Goal: Task Accomplishment & Management: Use online tool/utility

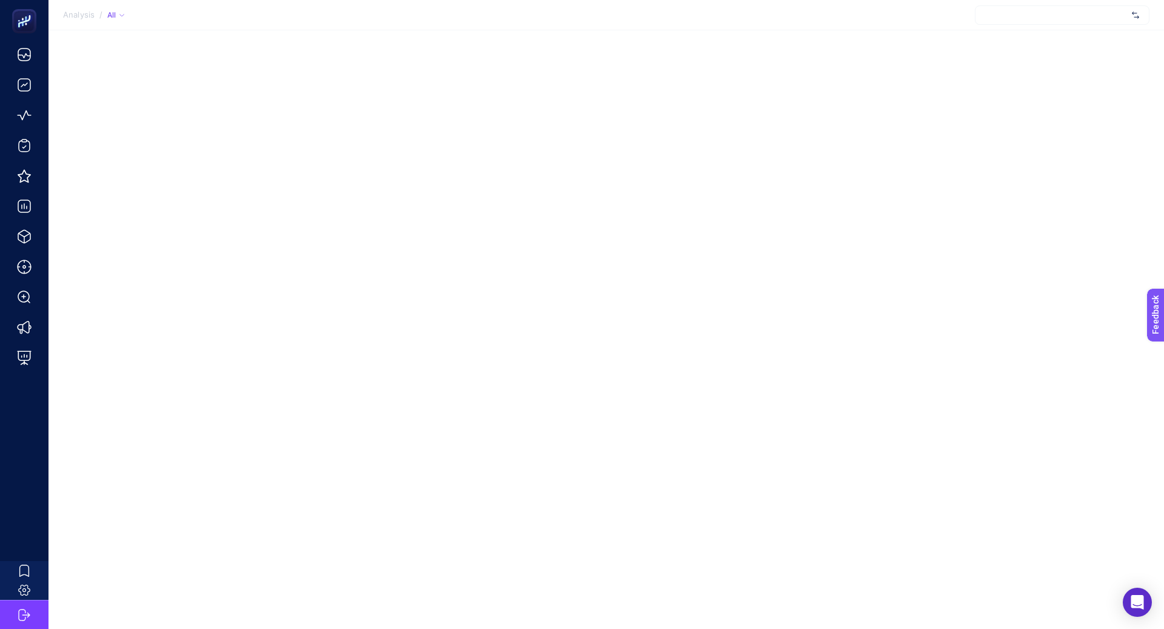
click at [1066, 22] on div at bounding box center [1062, 14] width 175 height 19
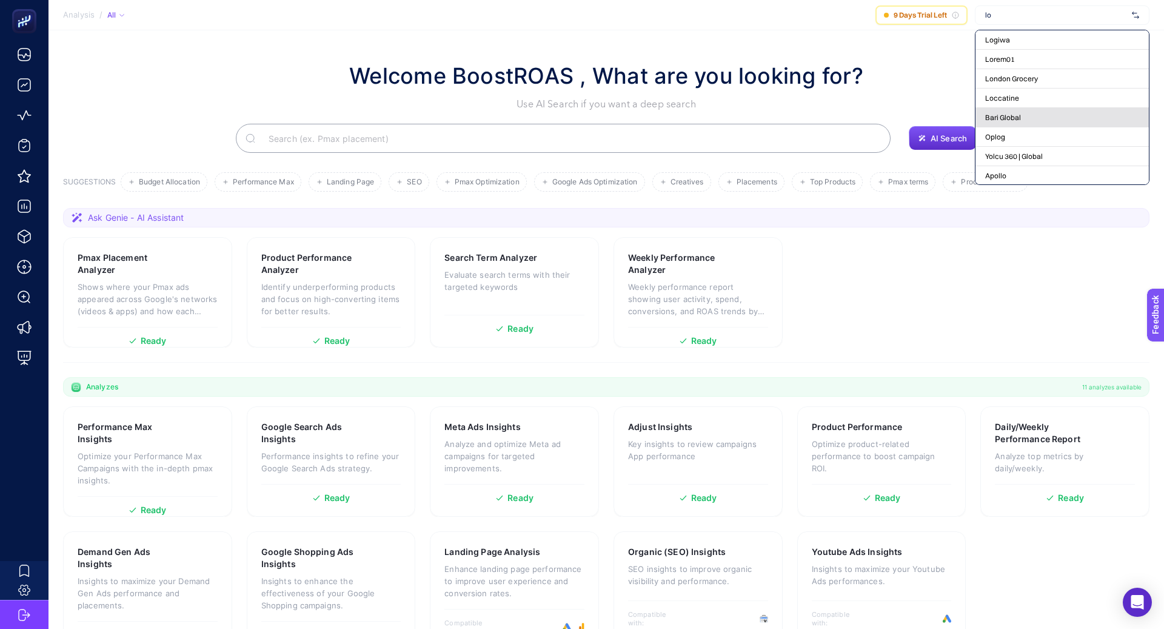
scroll to position [141, 0]
type input "lo"
click at [1058, 147] on span "[URL][DOMAIN_NAME]" at bounding box center [1022, 151] width 74 height 10
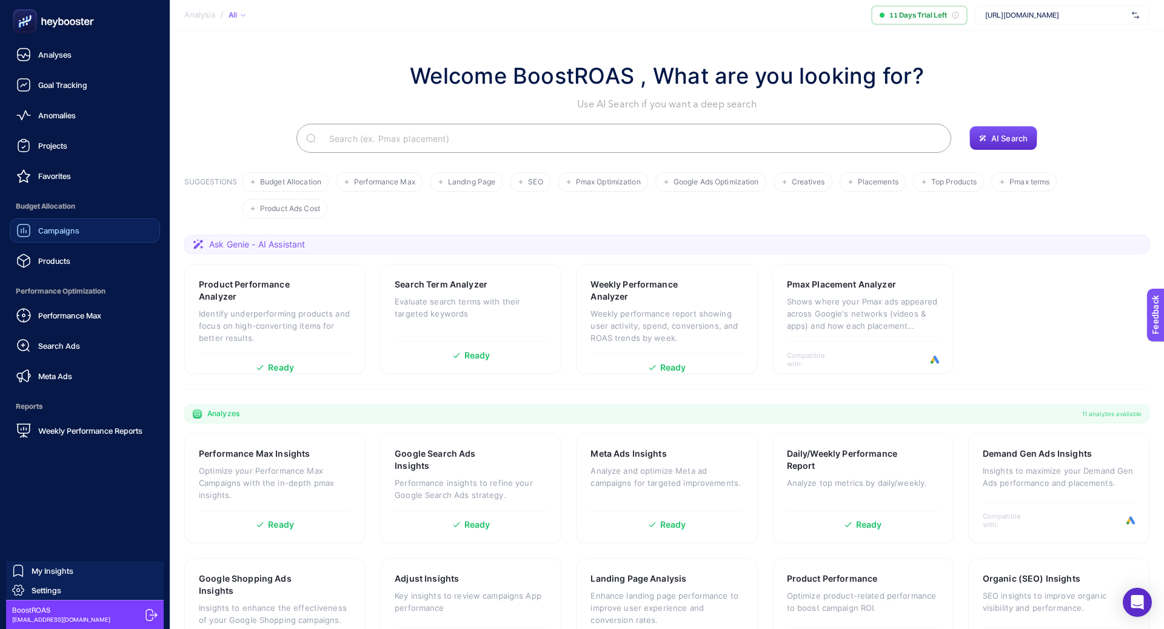
click at [77, 218] on link "Campaigns" at bounding box center [85, 230] width 150 height 24
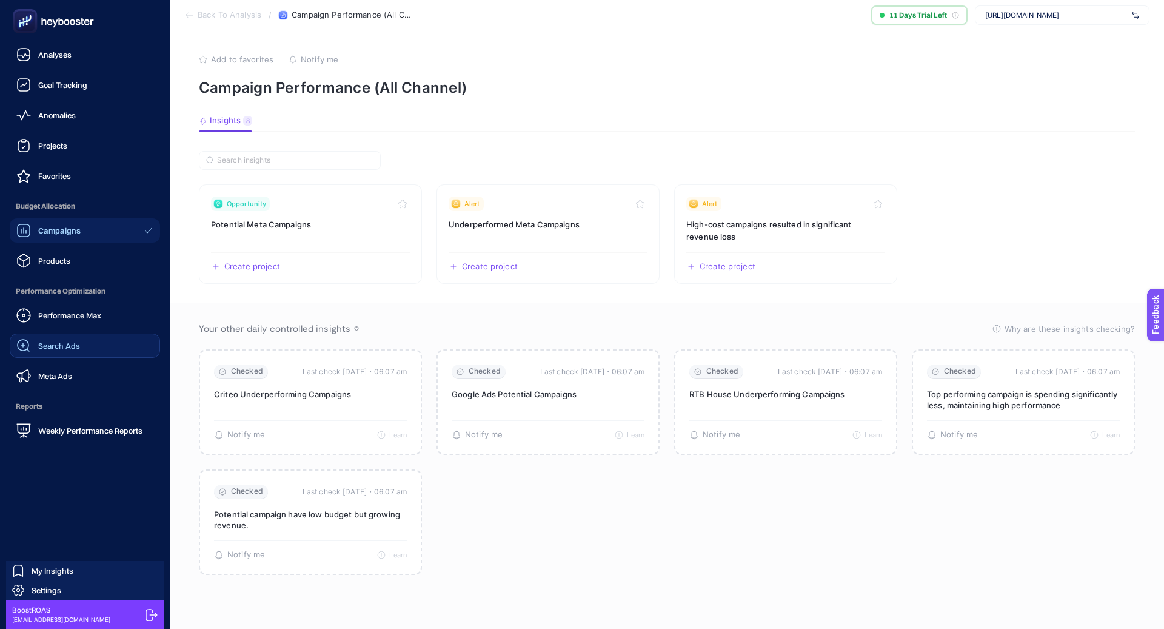
click at [87, 342] on link "Search Ads" at bounding box center [85, 345] width 150 height 24
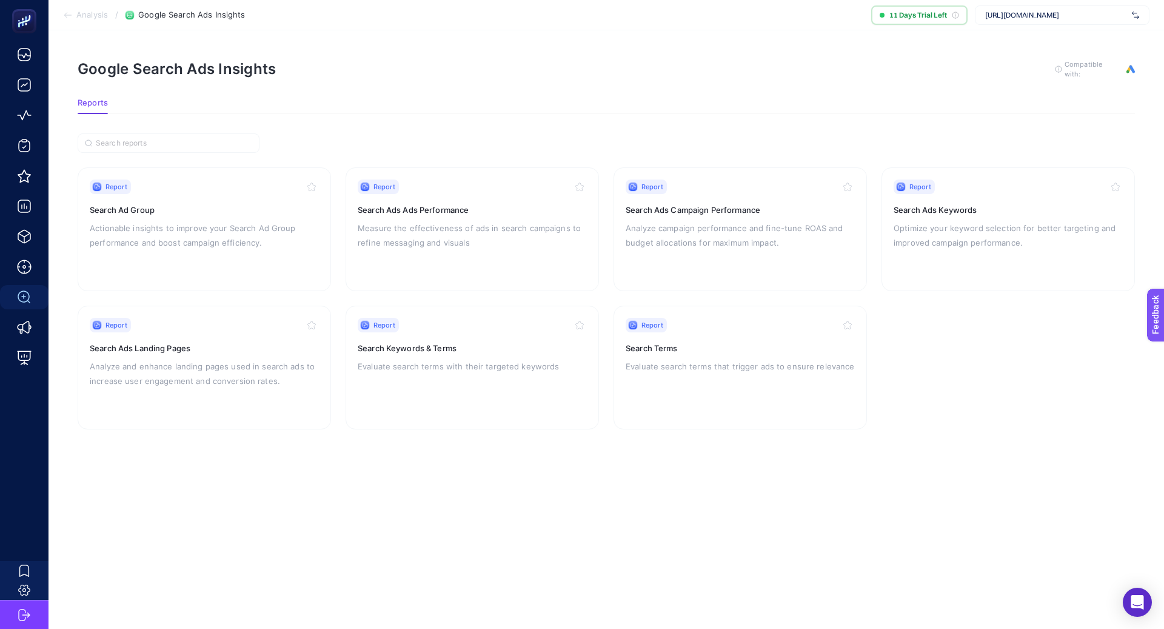
click at [1043, 11] on span "[URL][DOMAIN_NAME]" at bounding box center [1056, 15] width 142 height 10
type input "loc"
click at [1027, 56] on span "[URL][DOMAIN_NAME]" at bounding box center [1022, 60] width 74 height 10
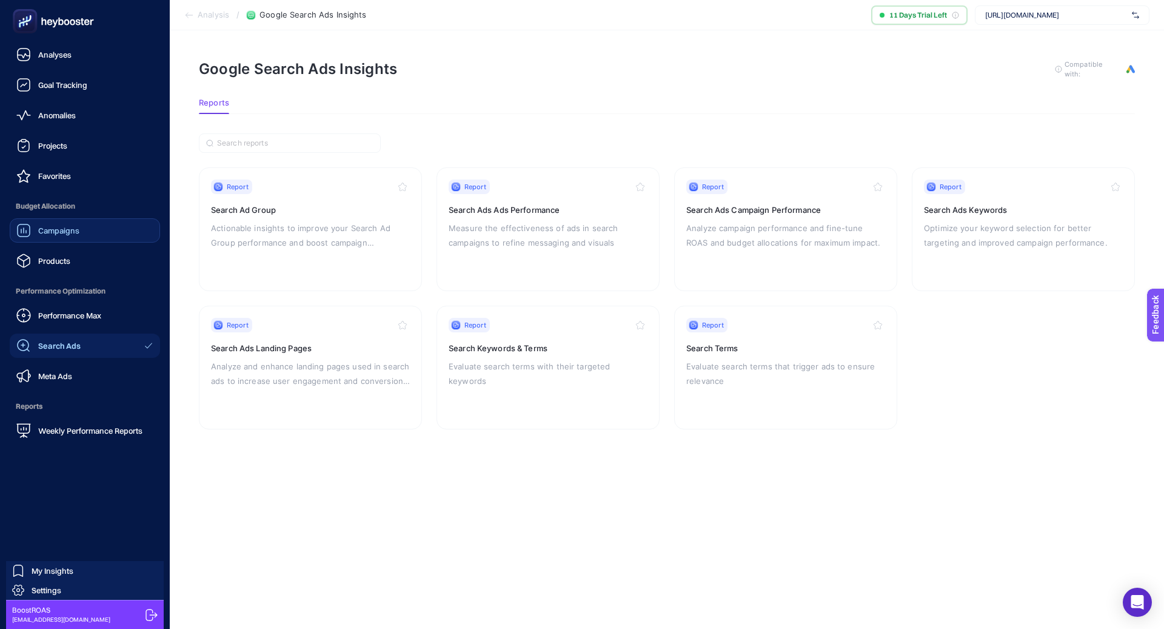
click at [75, 237] on div "Campaigns" at bounding box center [47, 230] width 63 height 15
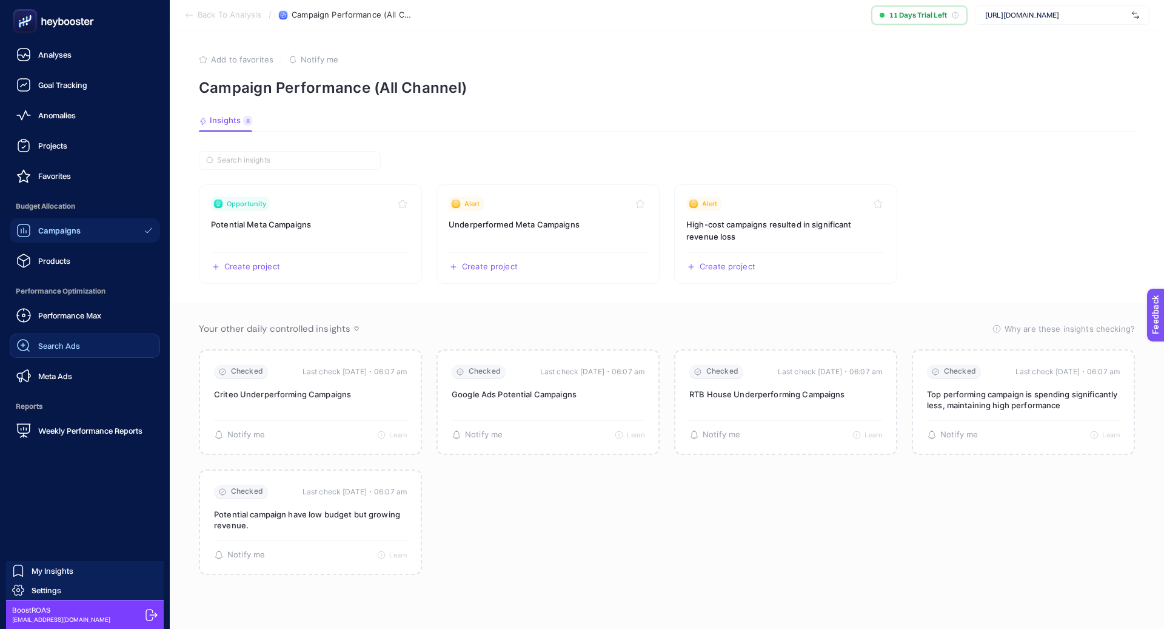
click at [81, 343] on link "Search Ads" at bounding box center [85, 345] width 150 height 24
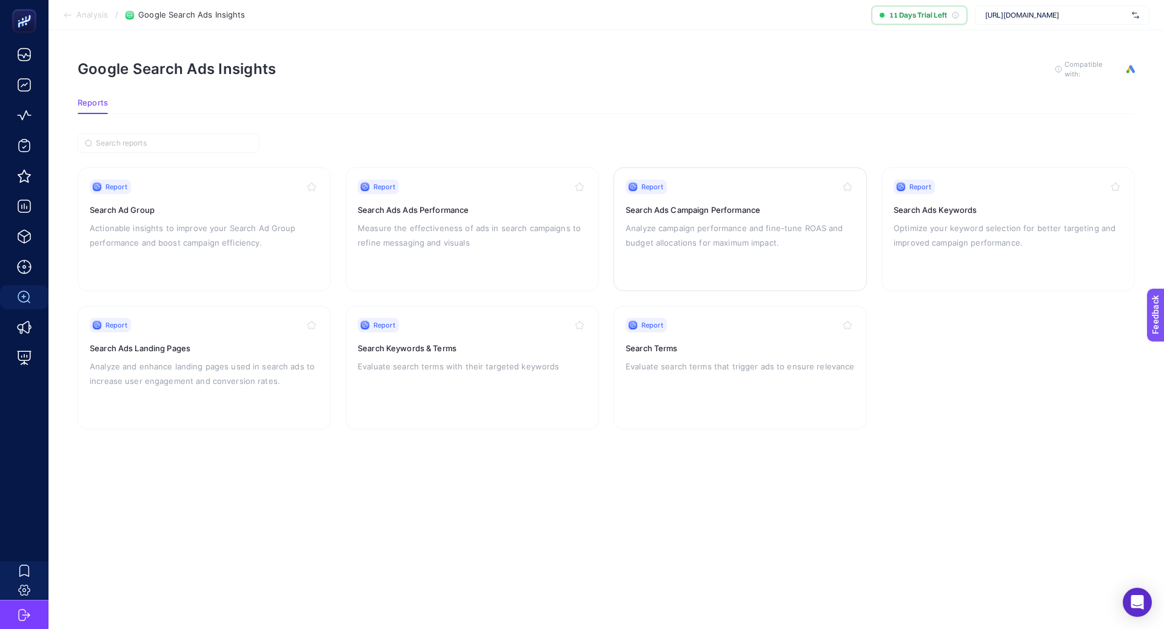
click at [695, 236] on p "Analyze campaign performance and fine-tune ROAS and budget allocations for maxi…" at bounding box center [740, 235] width 229 height 29
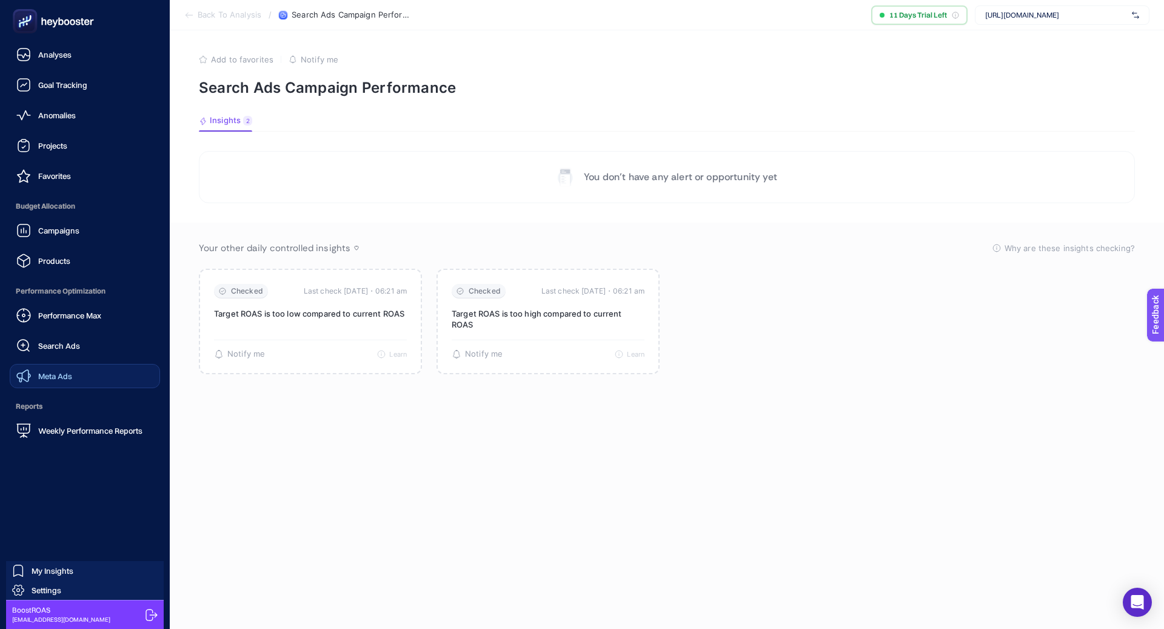
click at [74, 366] on link "Meta Ads" at bounding box center [85, 376] width 150 height 24
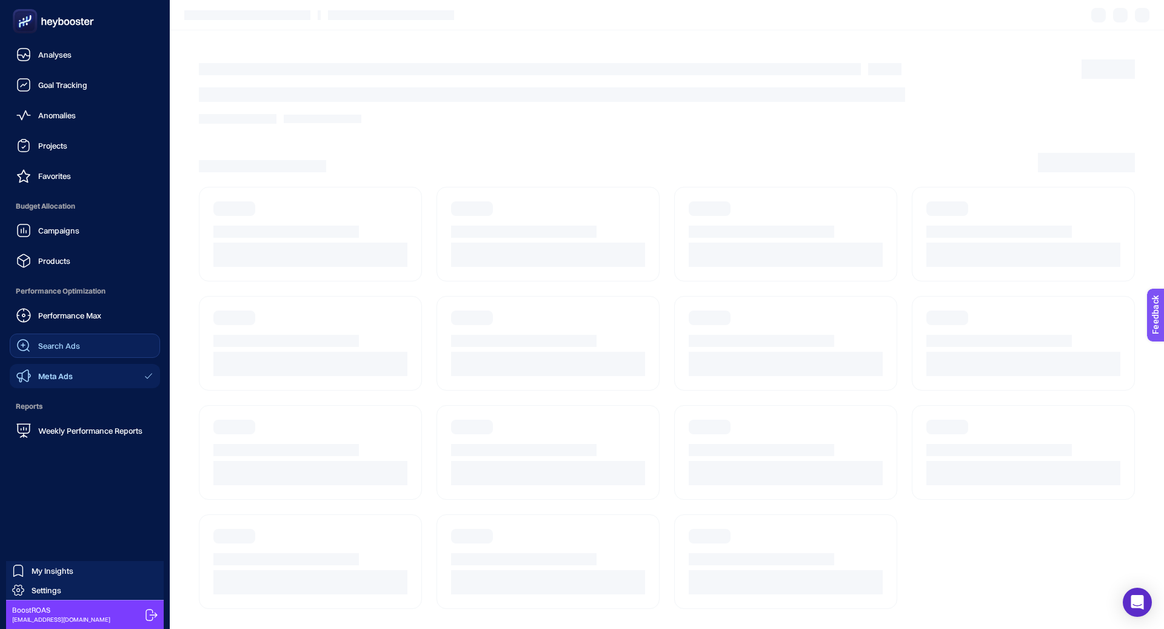
click at [74, 342] on span "Search Ads" at bounding box center [59, 346] width 42 height 10
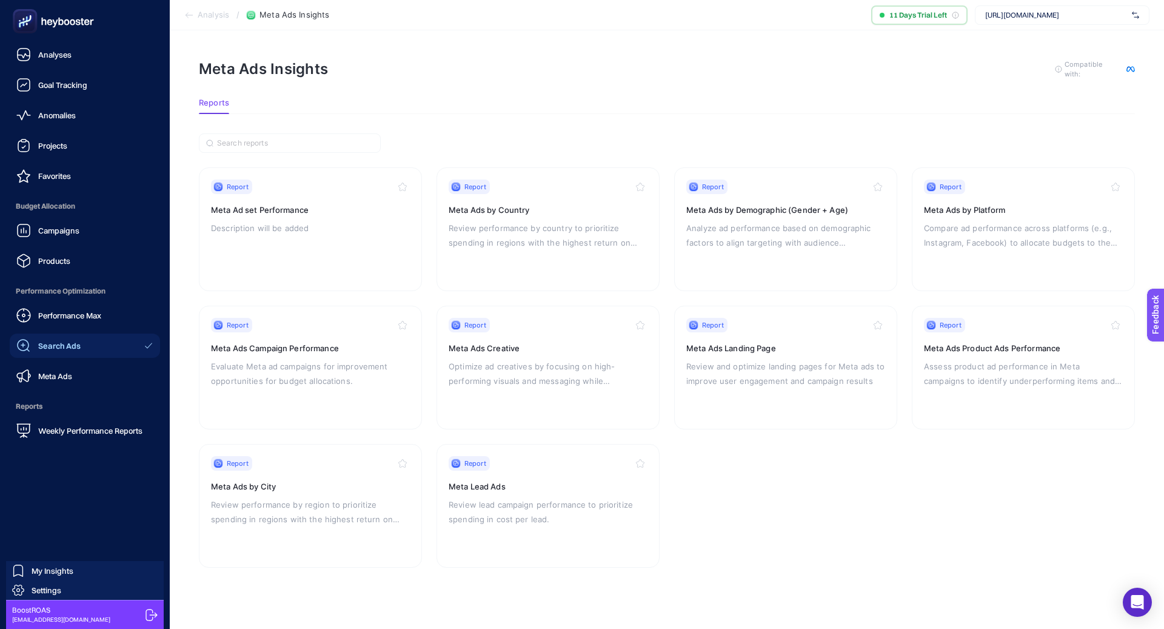
click at [75, 341] on span "Search Ads" at bounding box center [59, 346] width 42 height 10
click at [75, 325] on link "Performance Max" at bounding box center [85, 315] width 150 height 24
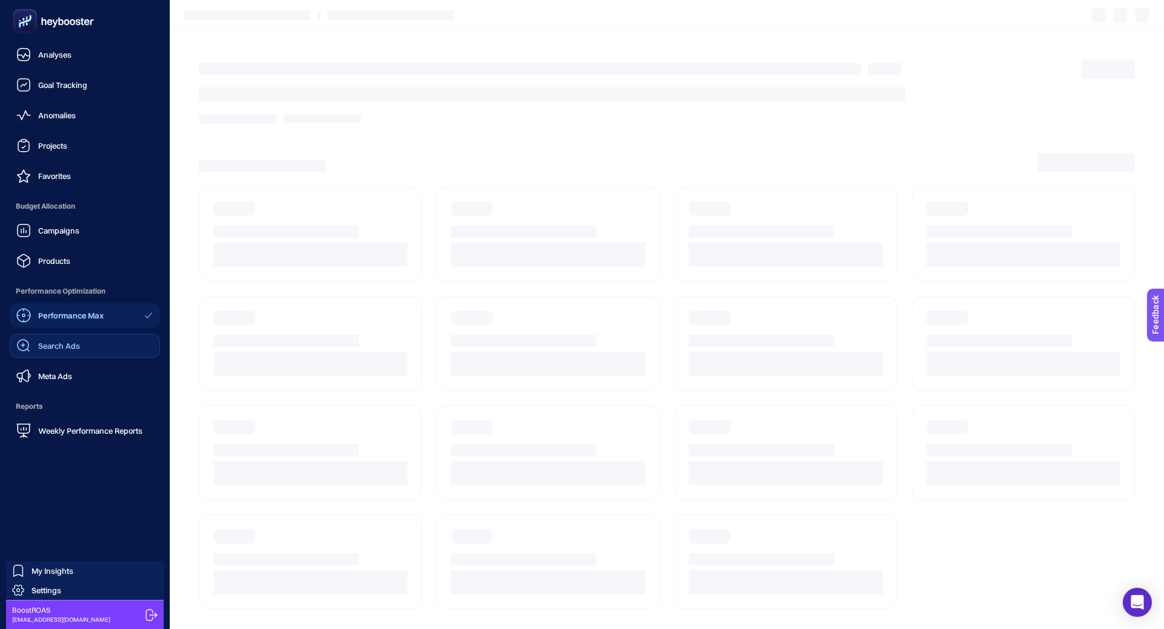
click at [75, 344] on span "Search Ads" at bounding box center [59, 346] width 42 height 10
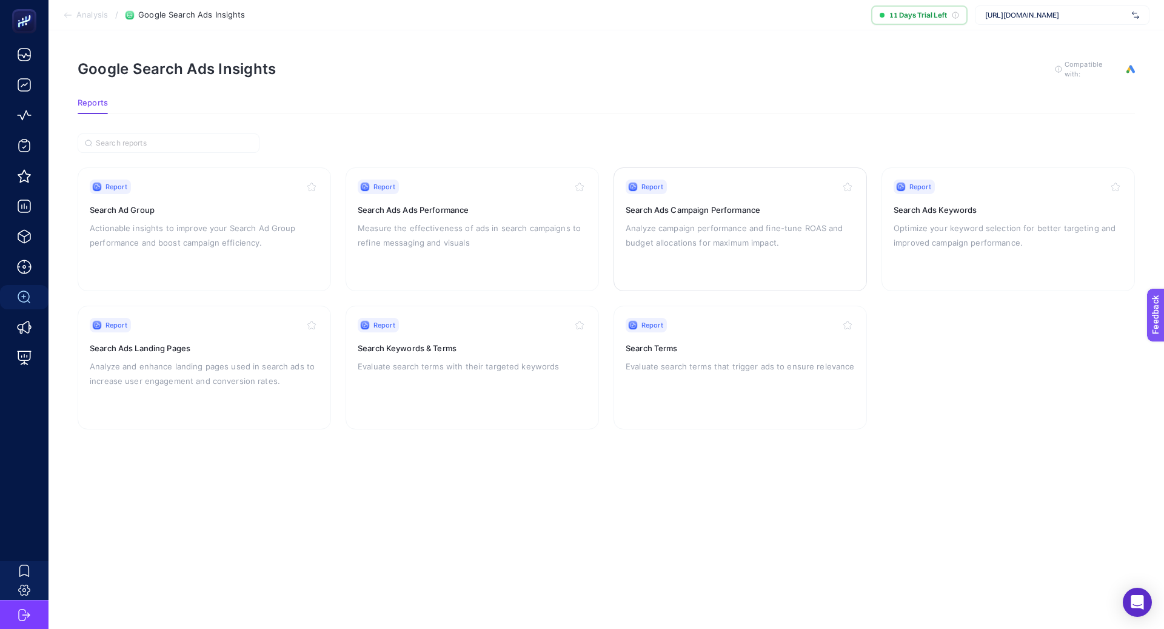
click at [705, 197] on div "Report Search Ads Campaign Performance Analyze campaign performance and fine-tu…" at bounding box center [740, 228] width 229 height 99
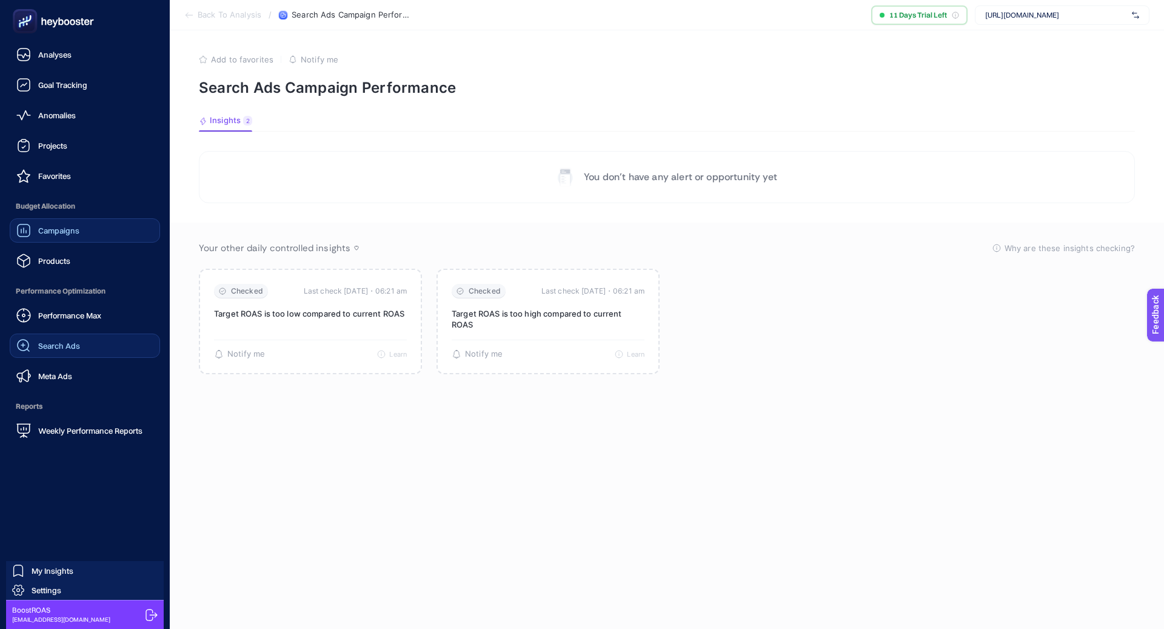
click at [86, 236] on link "Campaigns" at bounding box center [85, 230] width 150 height 24
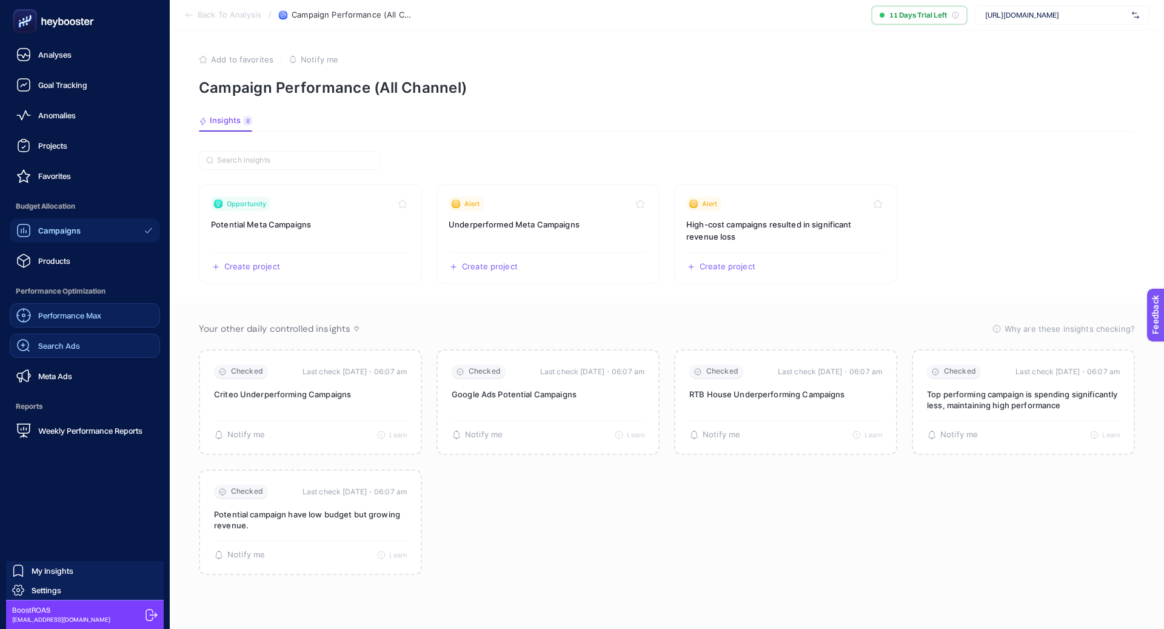
click at [68, 322] on div "Performance Max" at bounding box center [58, 315] width 85 height 15
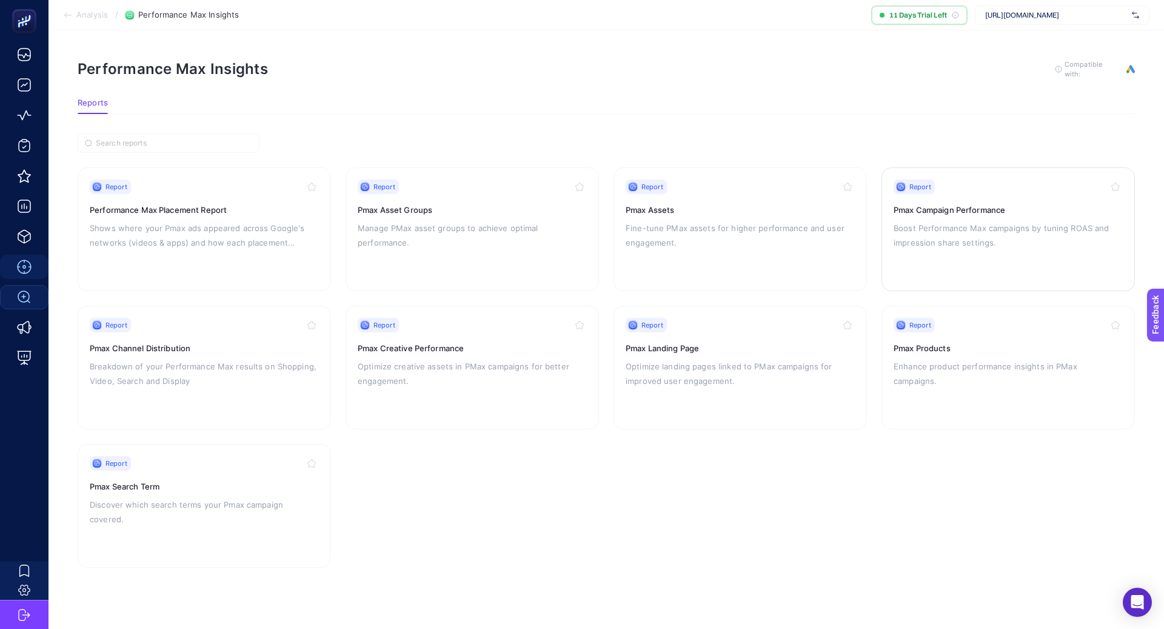
click at [1005, 196] on div "Report Pmax Campaign Performance Boost Performance Max campaigns by tuning ROAS…" at bounding box center [1008, 228] width 229 height 99
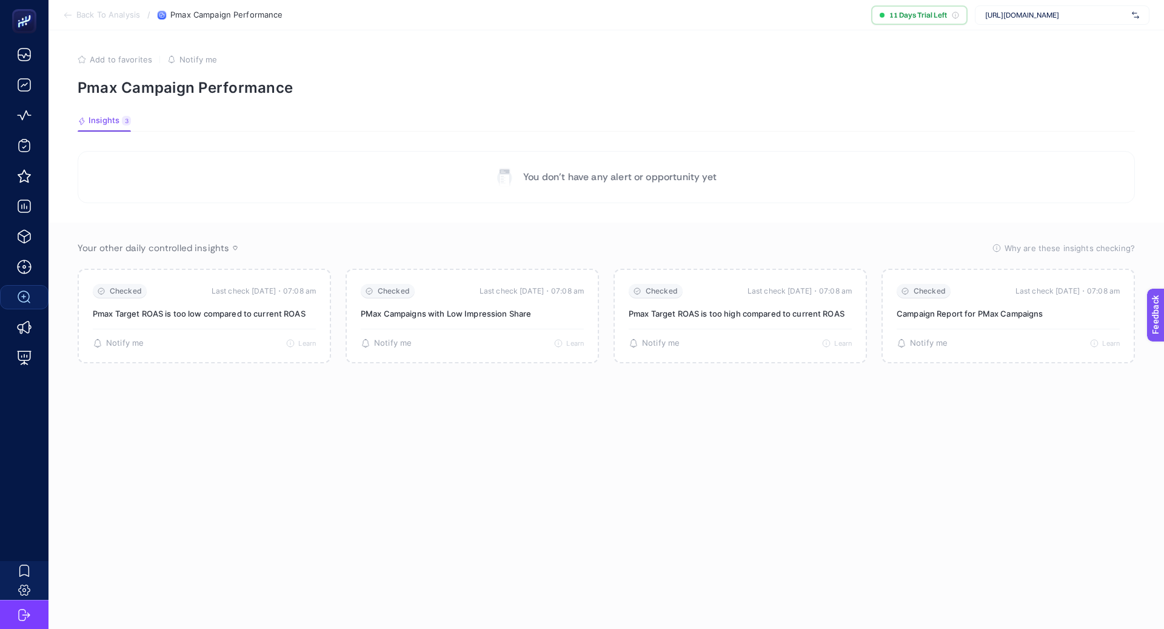
click at [1053, 30] on section "Back To Analysis / Pmax Campaign Performance 11 Days Trial Left https://www.loc…" at bounding box center [605, 15] width 1115 height 30
click at [1054, 19] on span "[URL][DOMAIN_NAME]" at bounding box center [1056, 15] width 142 height 10
type input "locc"
click at [1051, 38] on div "Loccatine" at bounding box center [1061, 39] width 173 height 19
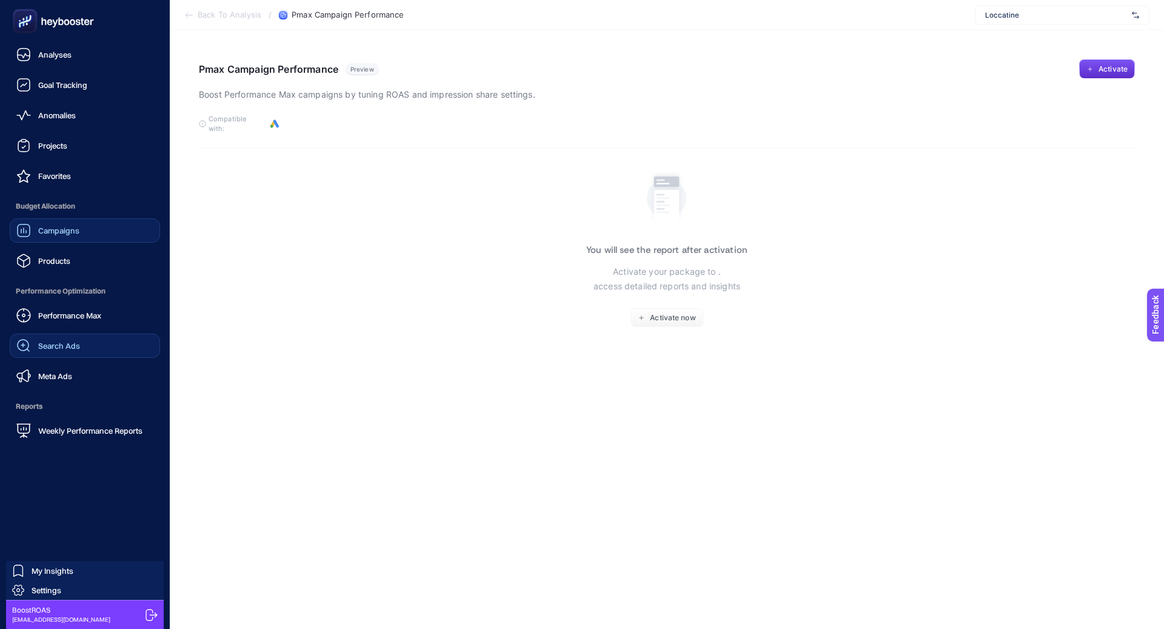
click at [88, 239] on link "Campaigns" at bounding box center [85, 230] width 150 height 24
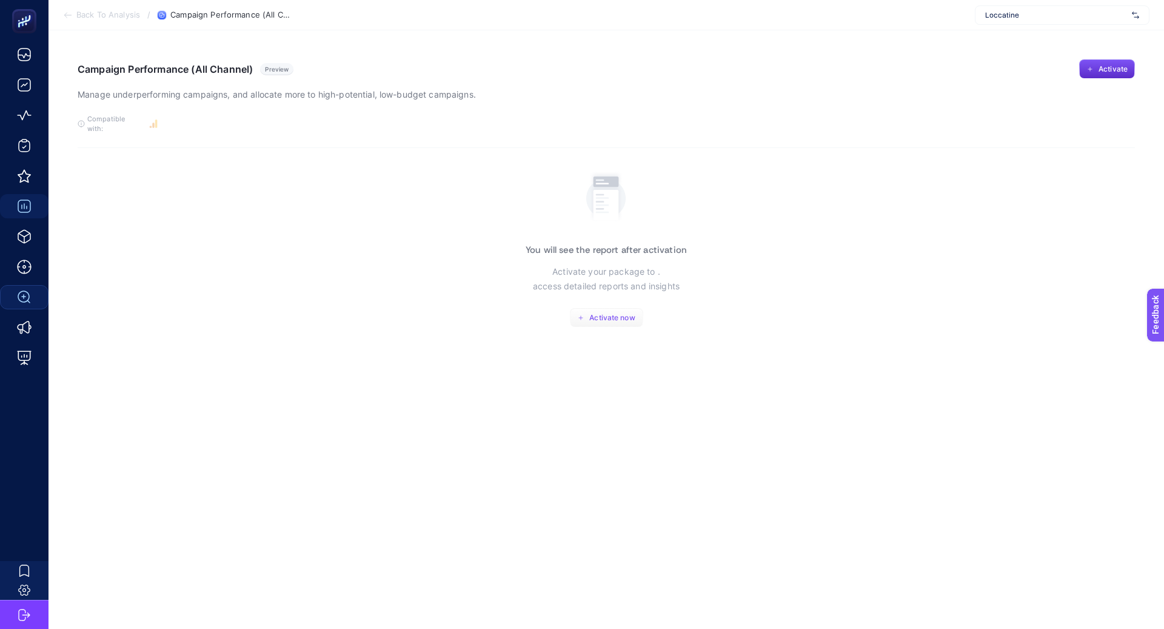
click at [620, 316] on div "You will see the report after activation Activate your package to . access deta…" at bounding box center [606, 247] width 161 height 160
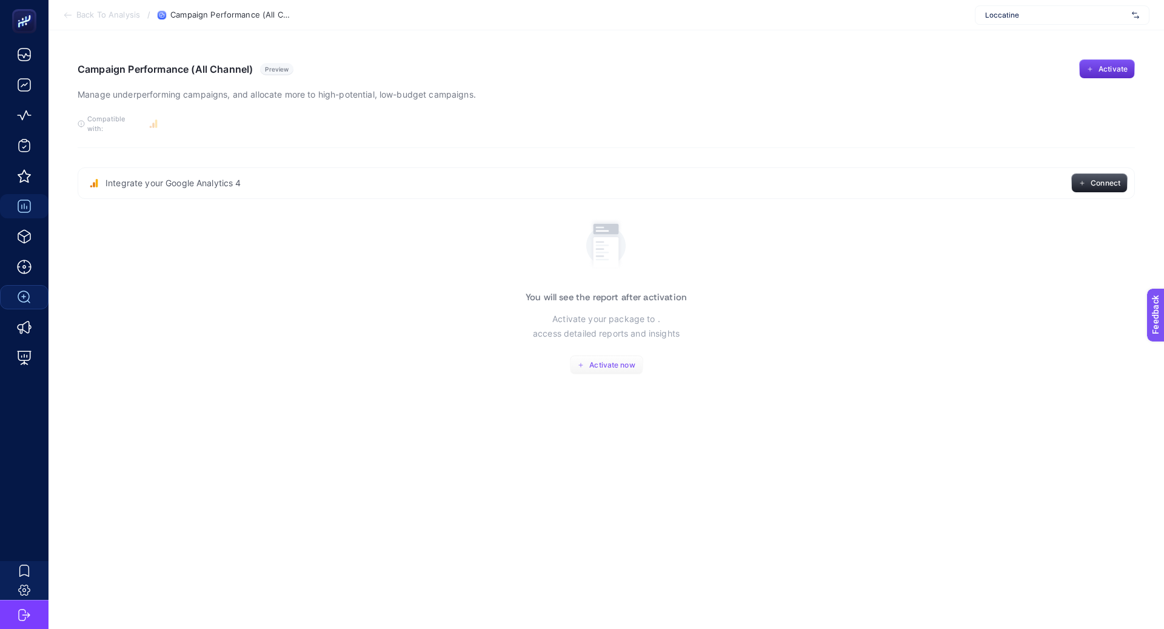
click at [611, 360] on span "Activate now" at bounding box center [611, 365] width 45 height 10
click at [1016, 21] on div "Loccatine" at bounding box center [1062, 14] width 175 height 19
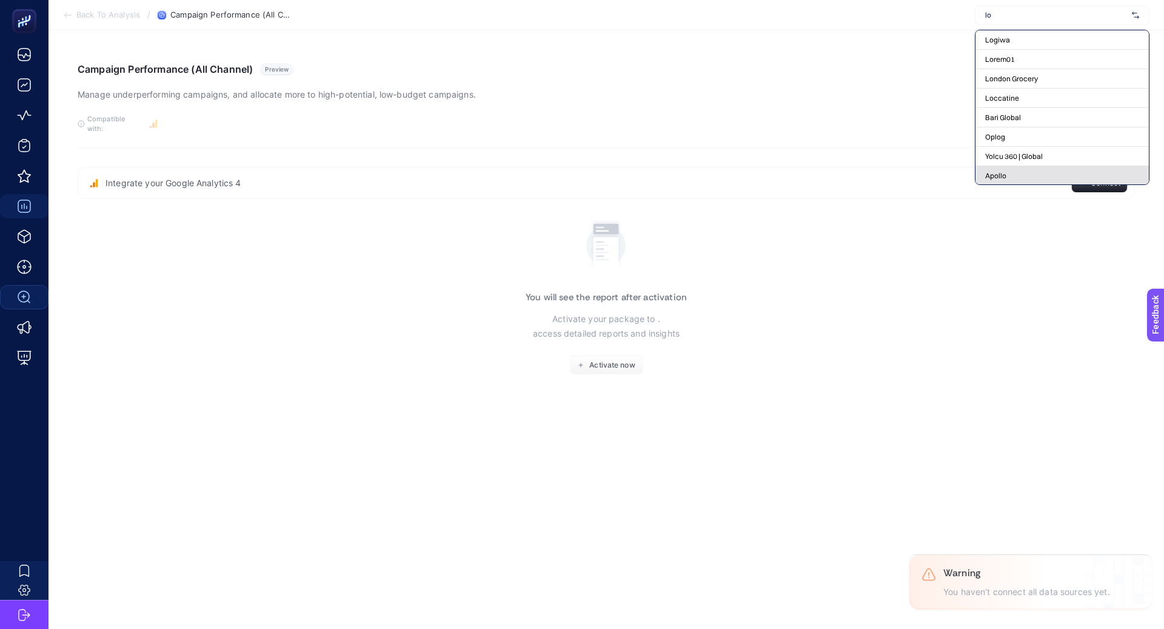
scroll to position [141, 0]
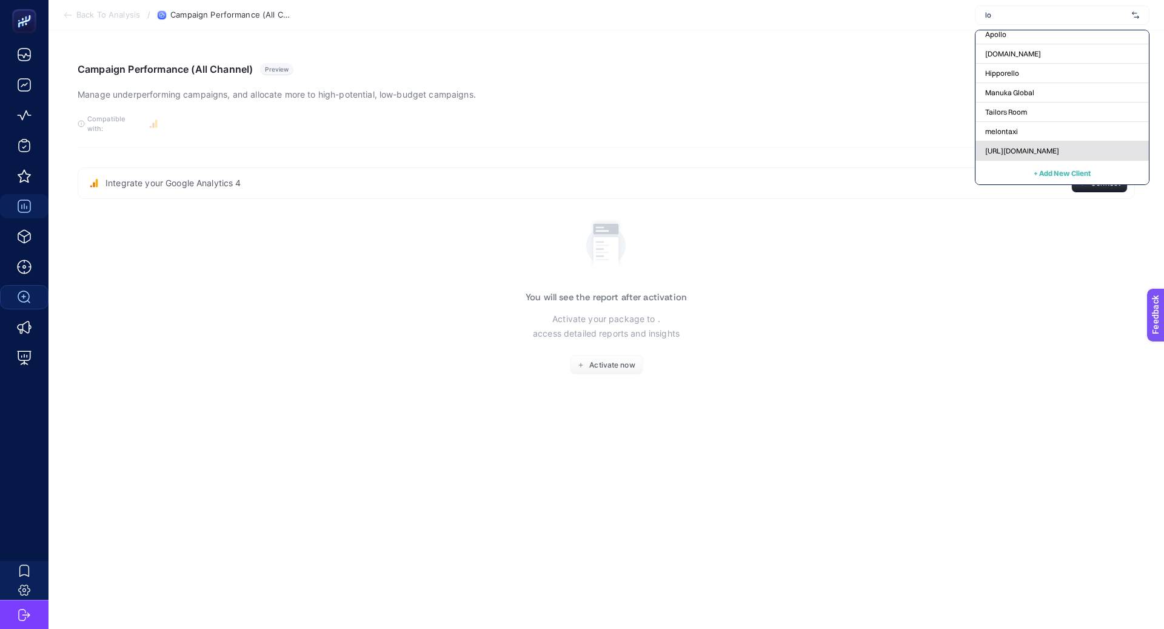
type input "lo"
click at [1005, 154] on span "[URL][DOMAIN_NAME]" at bounding box center [1022, 151] width 74 height 10
